Goal: Task Accomplishment & Management: Use online tool/utility

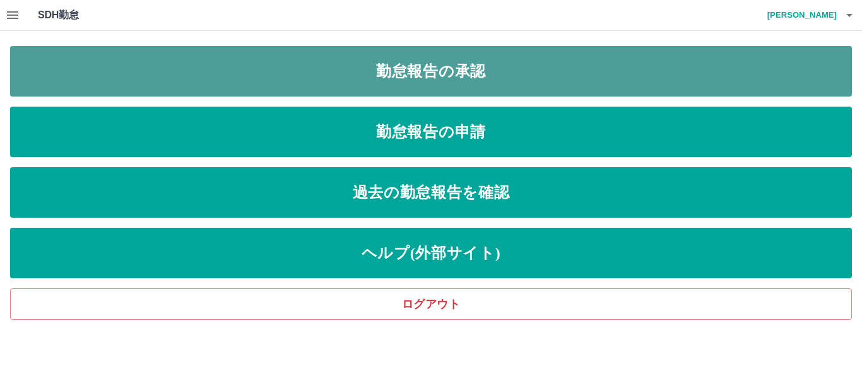
click at [479, 69] on link "勤怠報告の承認" at bounding box center [431, 71] width 842 height 50
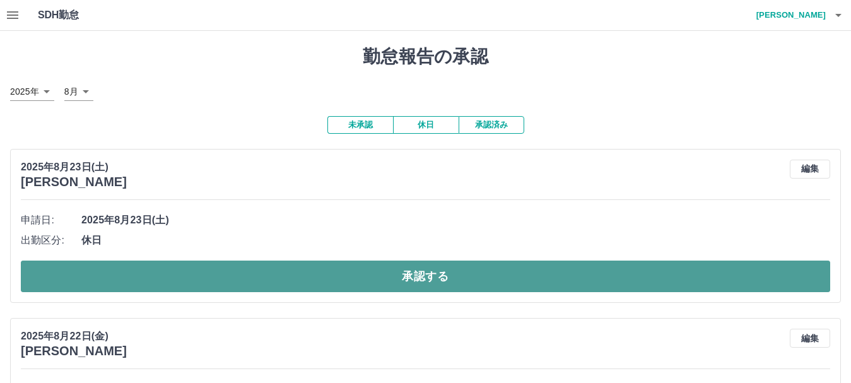
click at [273, 276] on button "承認する" at bounding box center [425, 277] width 809 height 32
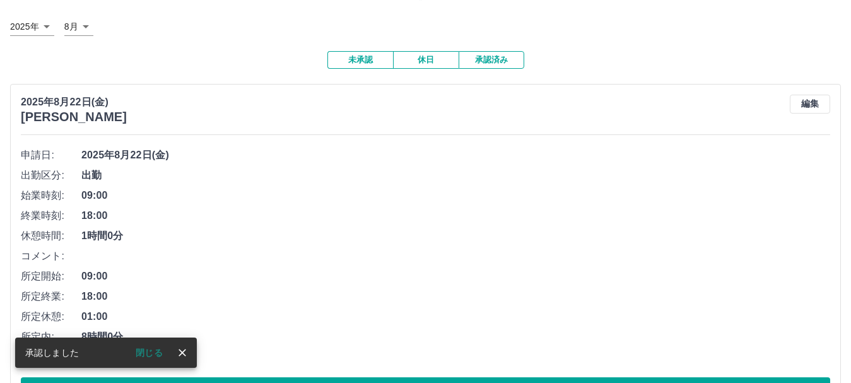
scroll to position [126, 0]
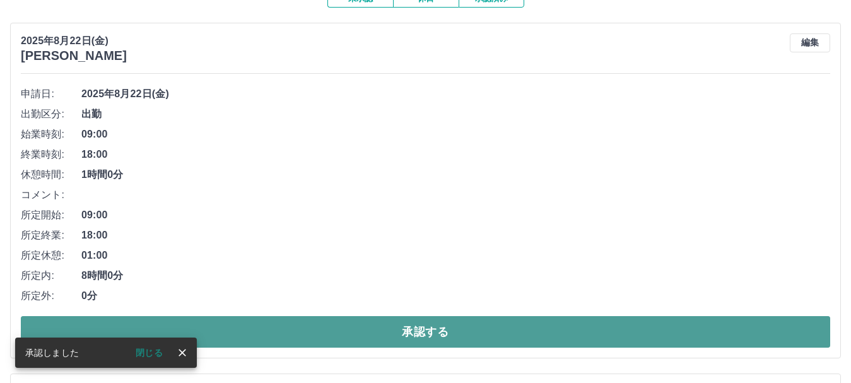
click at [266, 322] on button "承認する" at bounding box center [425, 332] width 809 height 32
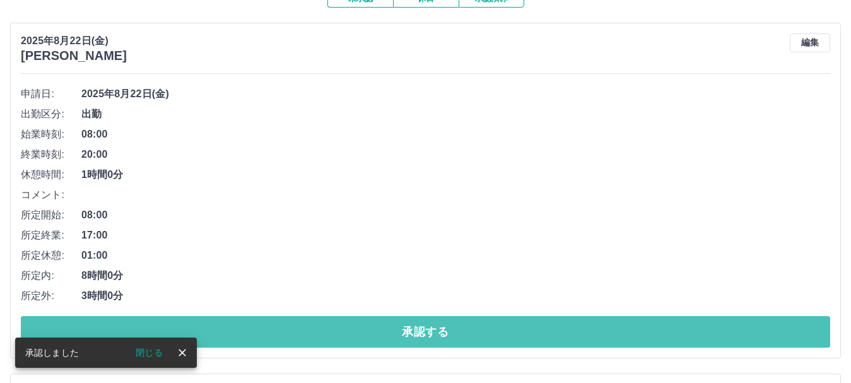
click at [266, 322] on button "承認する" at bounding box center [425, 332] width 809 height 32
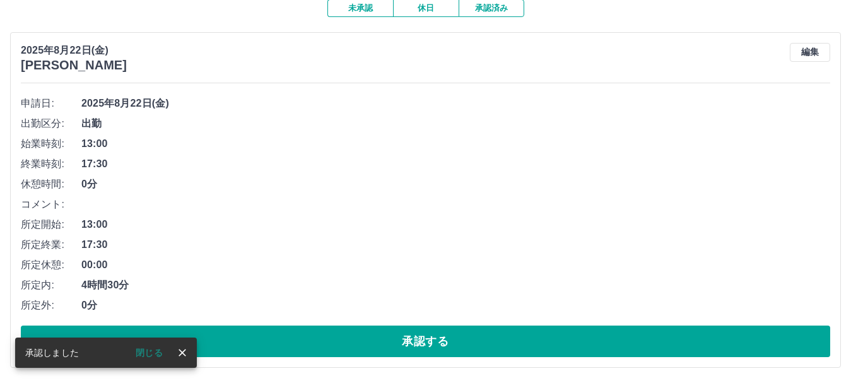
scroll to position [118, 0]
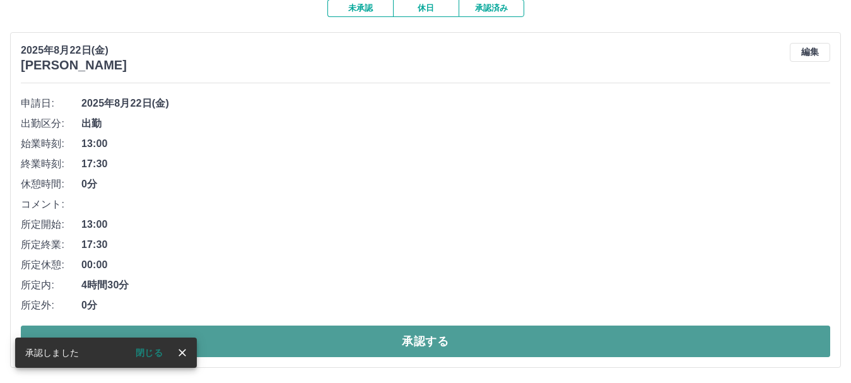
click at [332, 334] on button "承認する" at bounding box center [425, 342] width 809 height 32
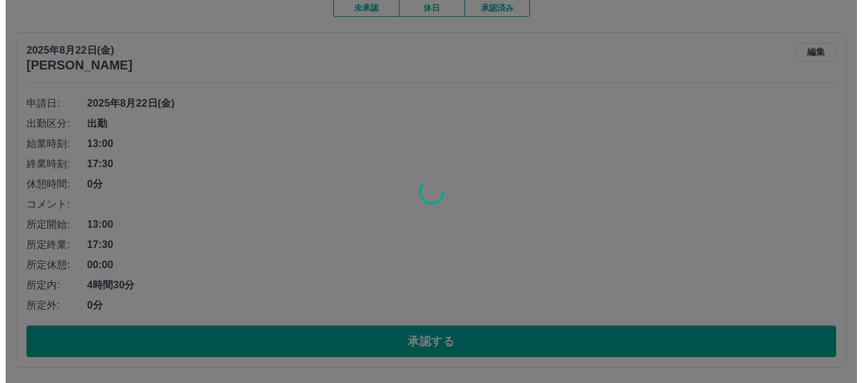
scroll to position [0, 0]
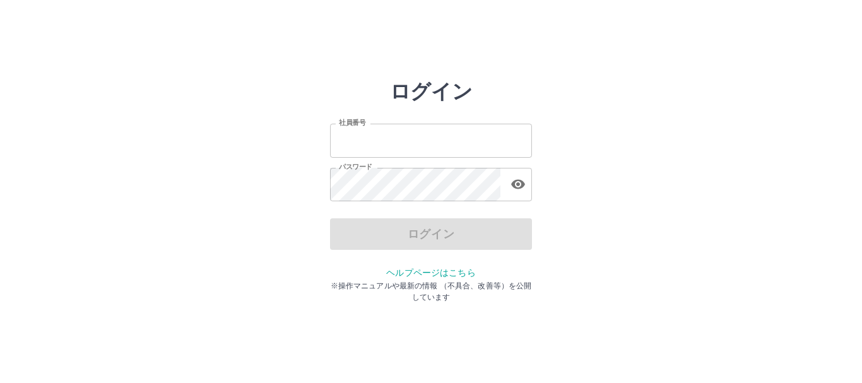
type input "*******"
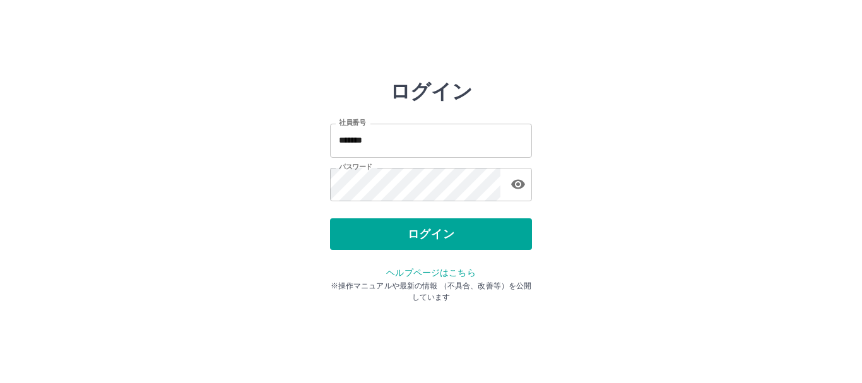
click at [382, 243] on div "ログイン" at bounding box center [431, 234] width 202 height 32
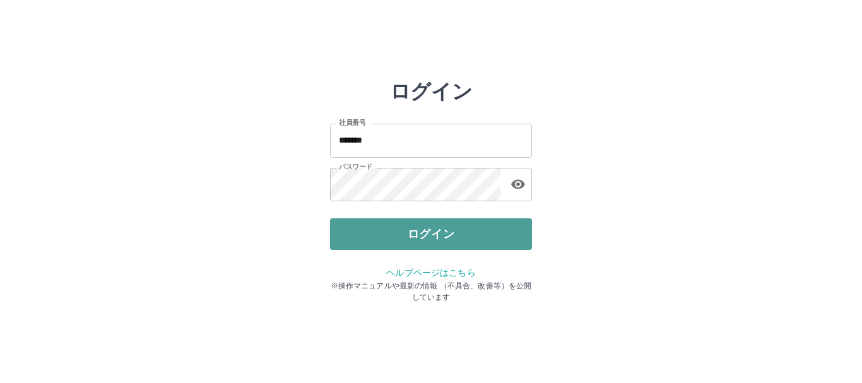
click at [416, 235] on button "ログイン" at bounding box center [431, 234] width 202 height 32
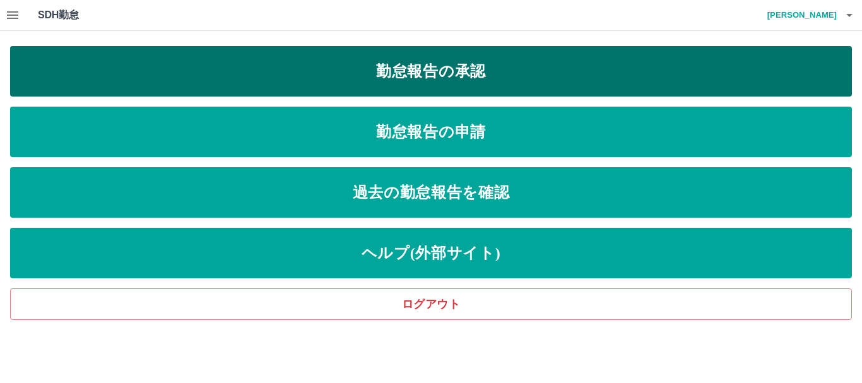
click at [396, 77] on link "勤怠報告の承認" at bounding box center [431, 71] width 842 height 50
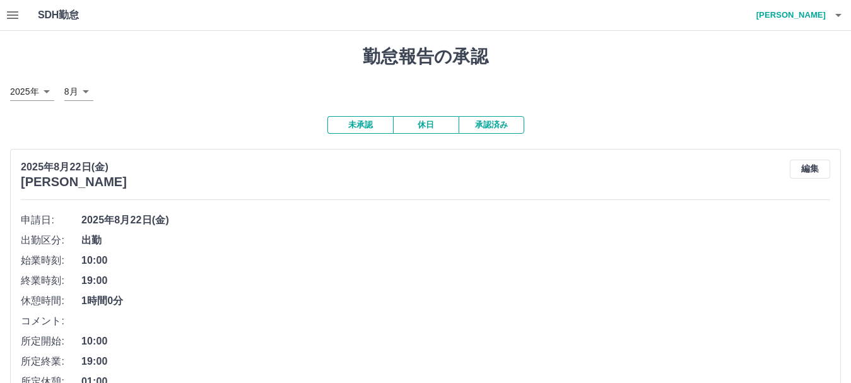
scroll to position [118, 0]
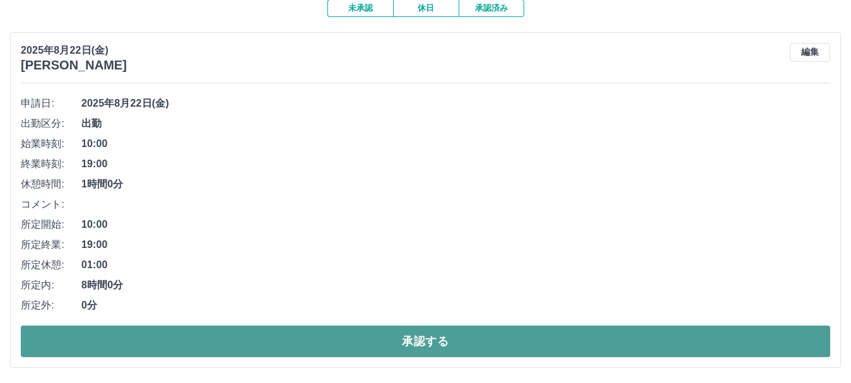
click at [294, 330] on button "承認する" at bounding box center [425, 342] width 809 height 32
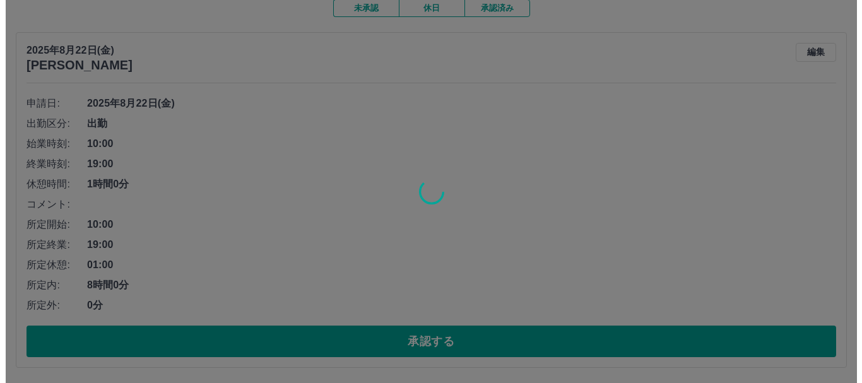
scroll to position [0, 0]
